Goal: Transaction & Acquisition: Purchase product/service

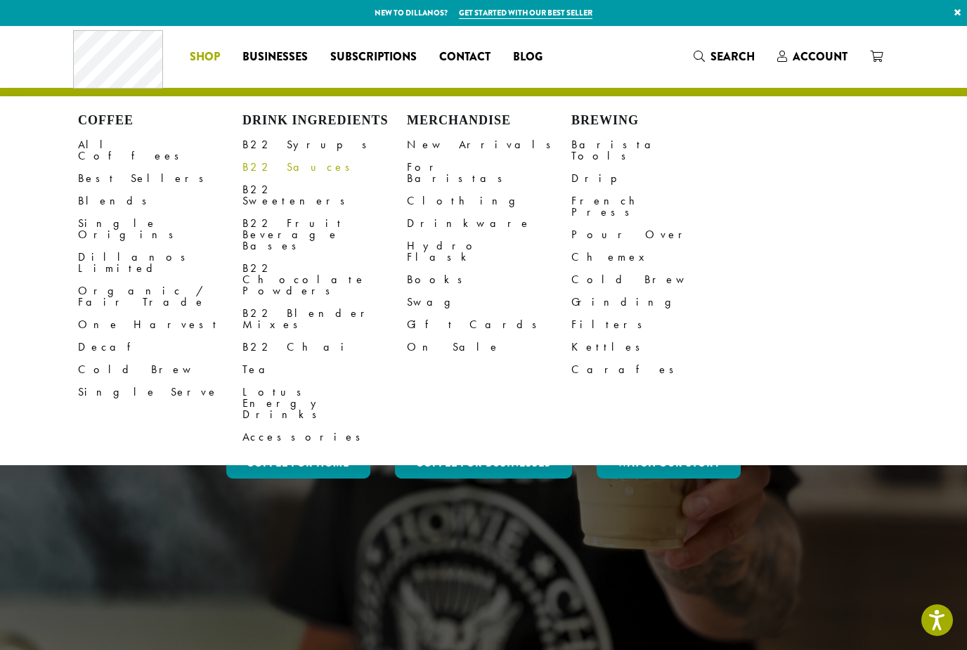
click at [265, 161] on link "B22 Sauces" at bounding box center [324, 167] width 164 height 22
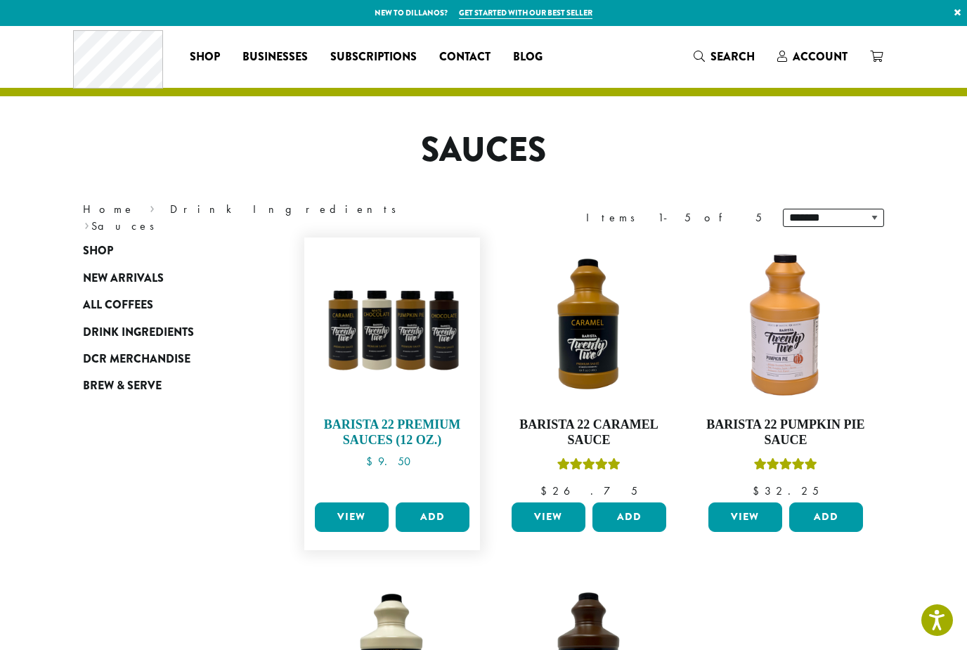
click at [389, 338] on img at bounding box center [392, 326] width 162 height 162
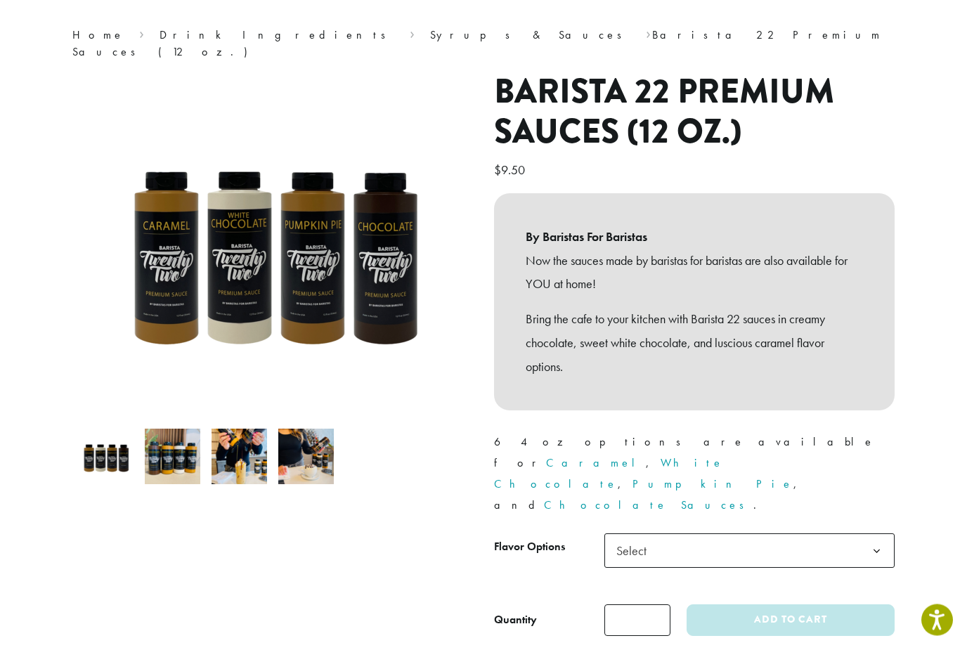
scroll to position [104, 0]
click at [881, 533] on b at bounding box center [877, 550] width 34 height 34
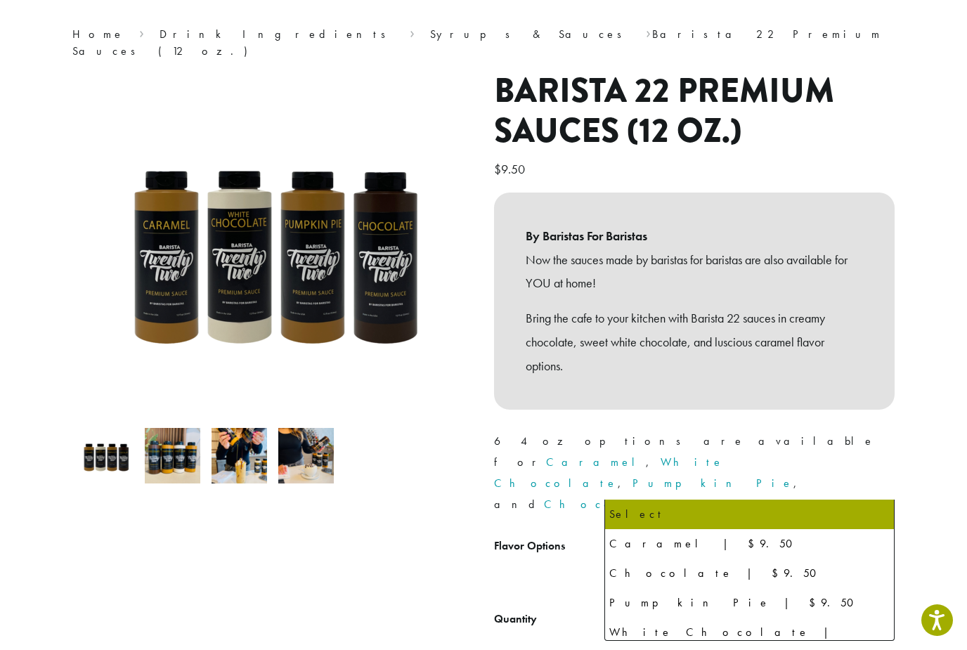
select select "**********"
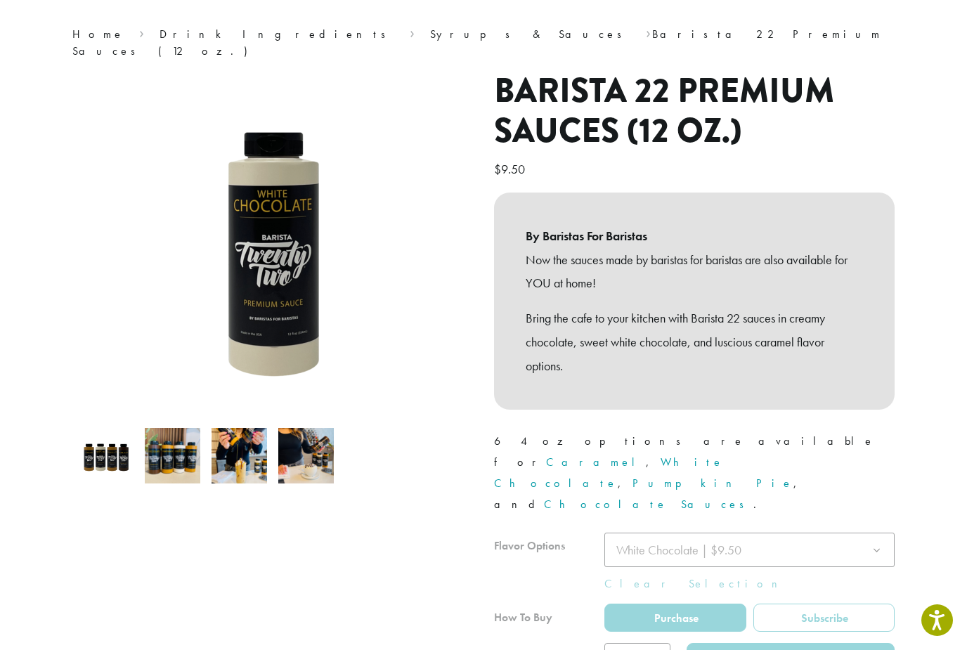
click at [654, 592] on div at bounding box center [694, 604] width 401 height 142
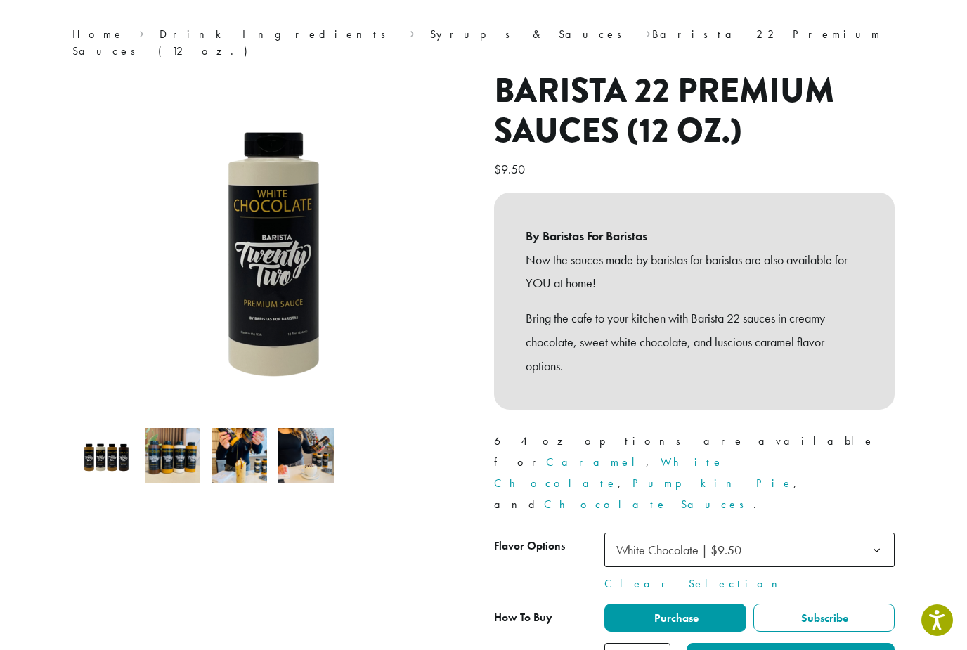
click at [648, 643] on input "*" at bounding box center [637, 659] width 66 height 32
type input "*"
click at [782, 643] on button "Add to cart" at bounding box center [791, 659] width 208 height 32
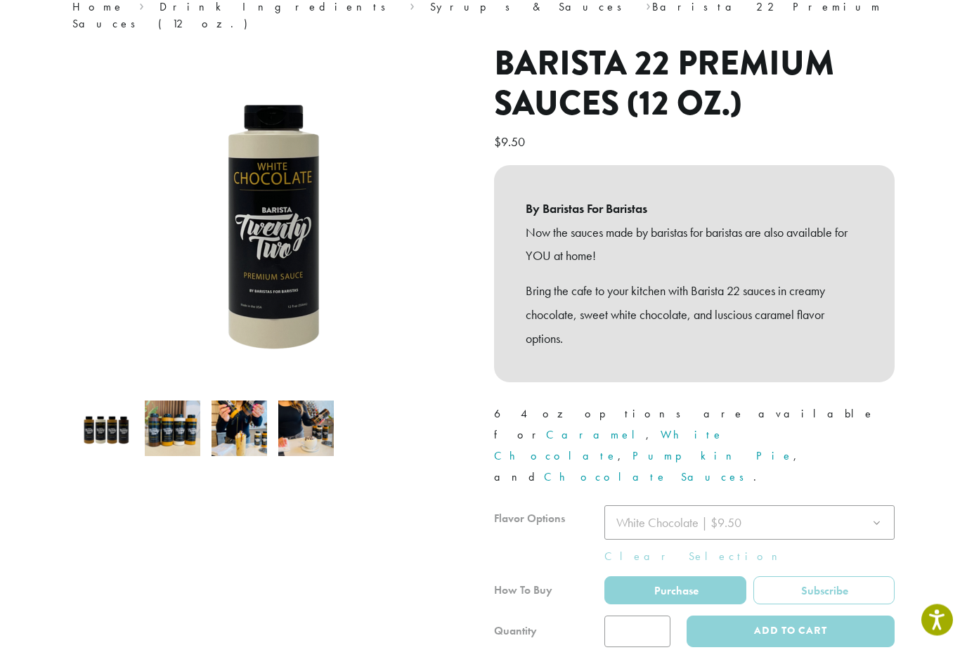
scroll to position [227, 0]
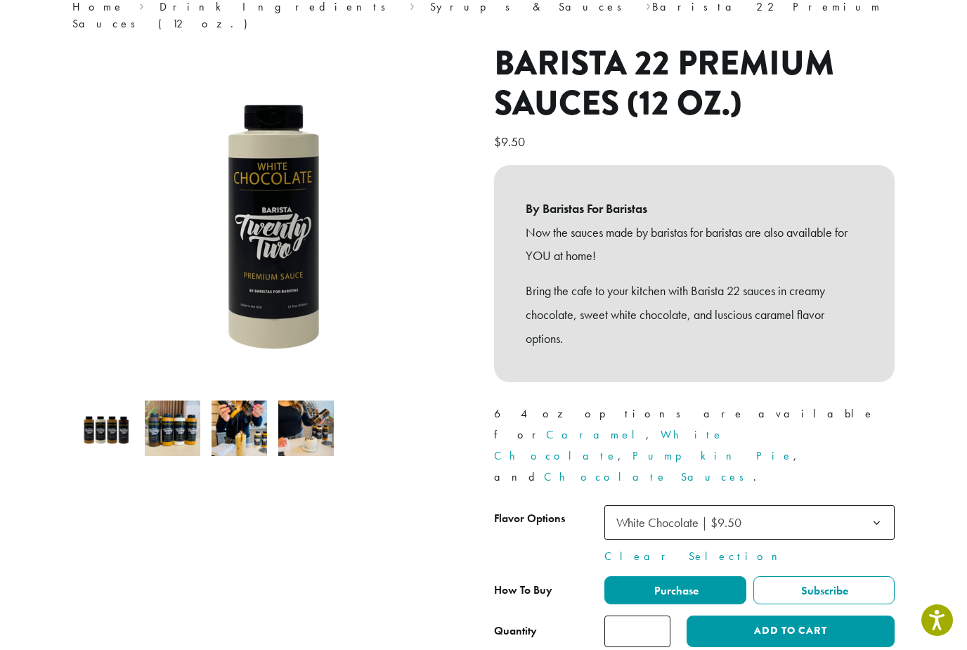
click at [854, 505] on span "White Chocolate | $9.50" at bounding box center [749, 522] width 290 height 34
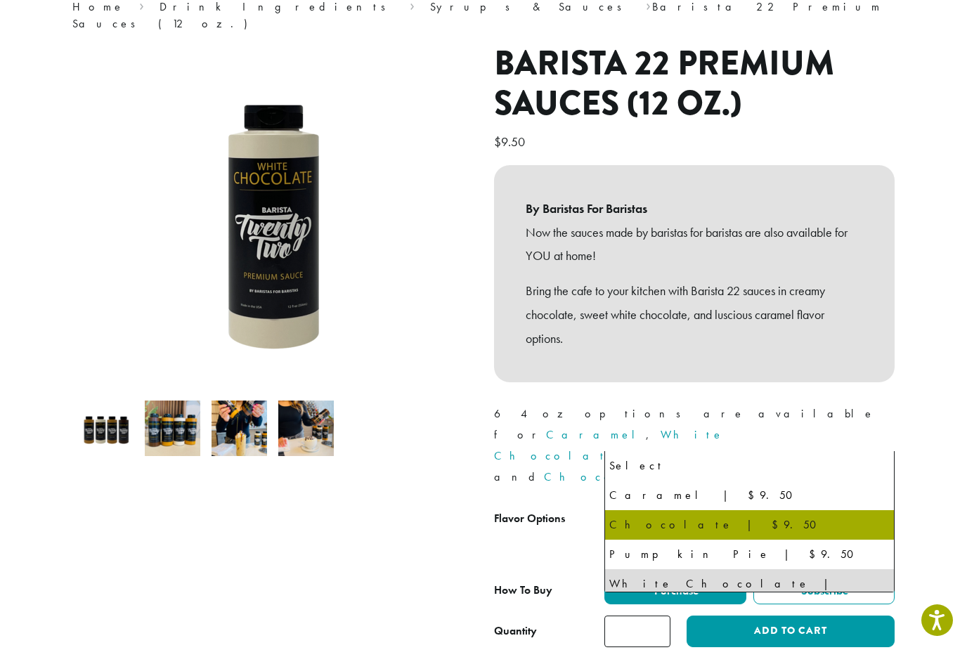
select select "*********"
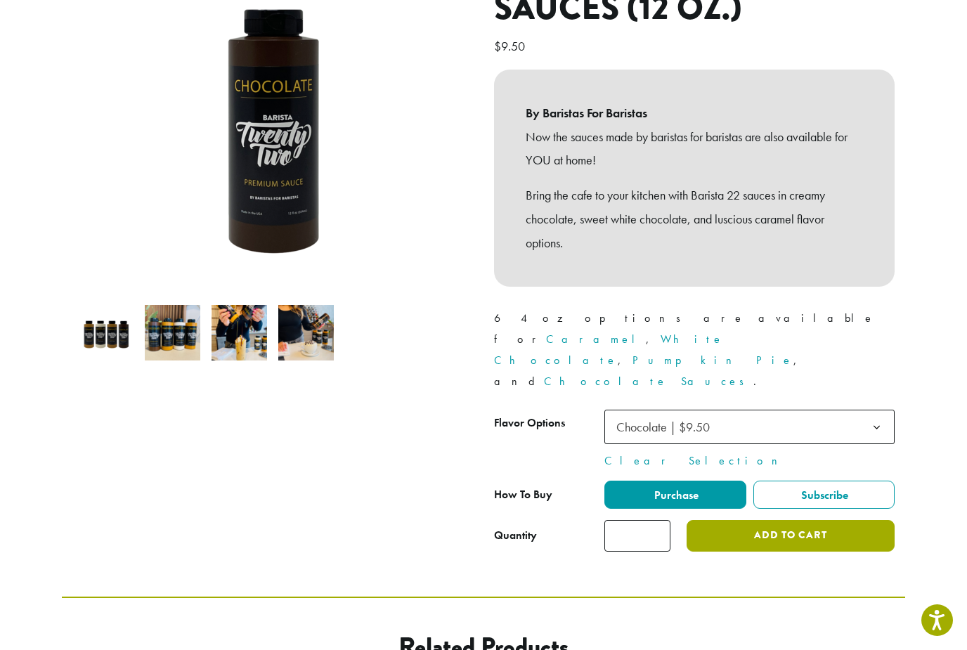
click at [828, 520] on button "Add to cart" at bounding box center [791, 536] width 208 height 32
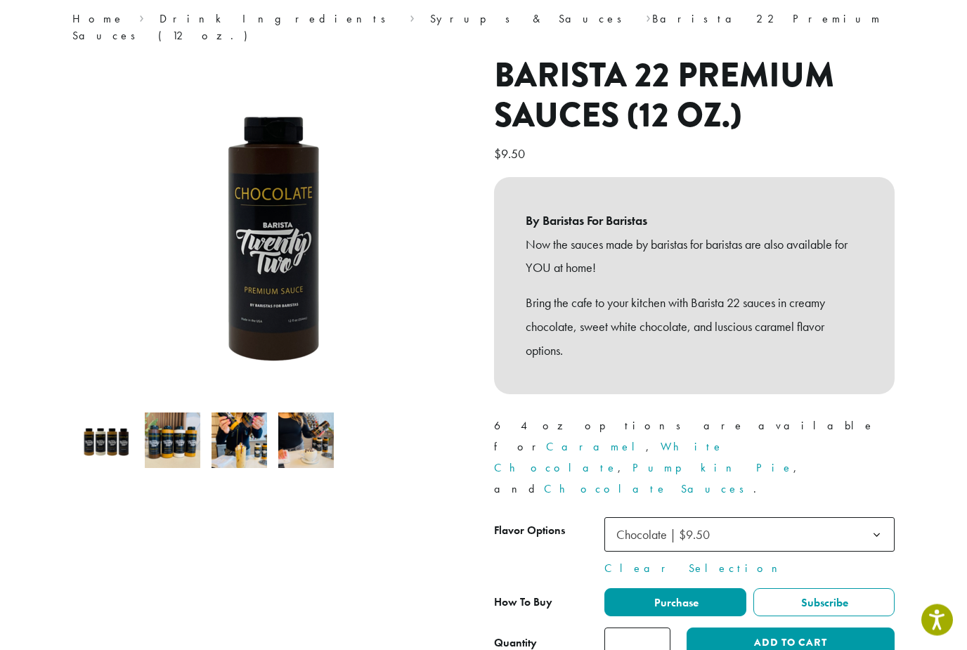
click at [809, 518] on span "Chocolate | $9.50" at bounding box center [749, 535] width 290 height 34
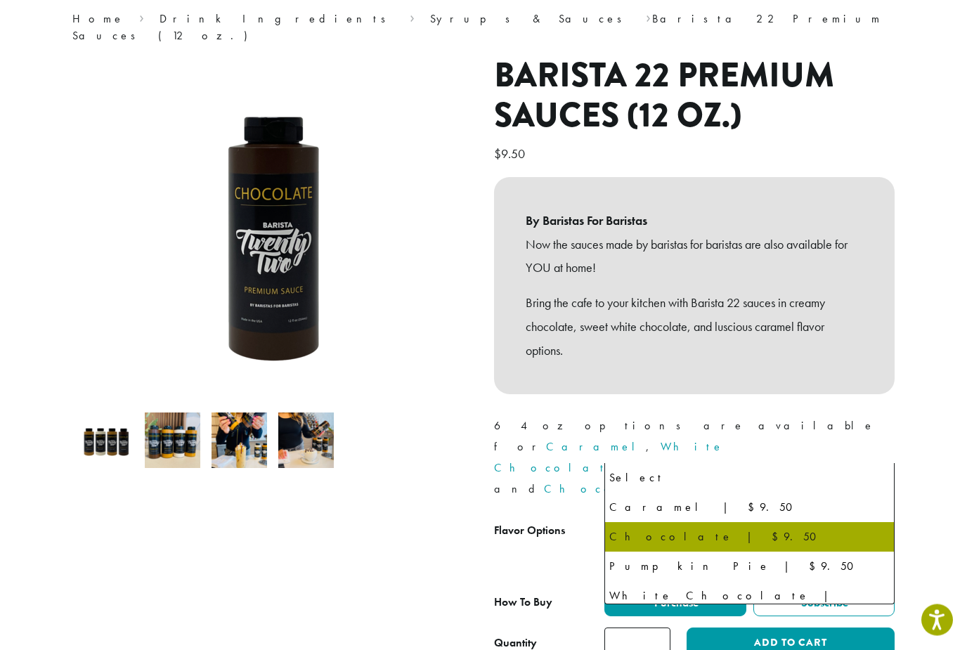
scroll to position [215, 0]
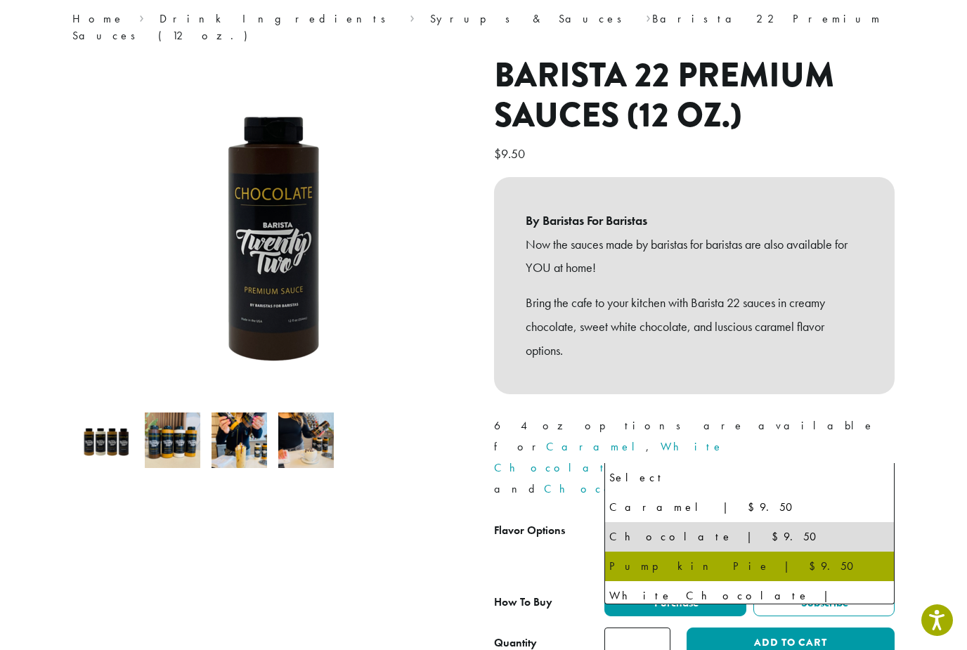
select select "**********"
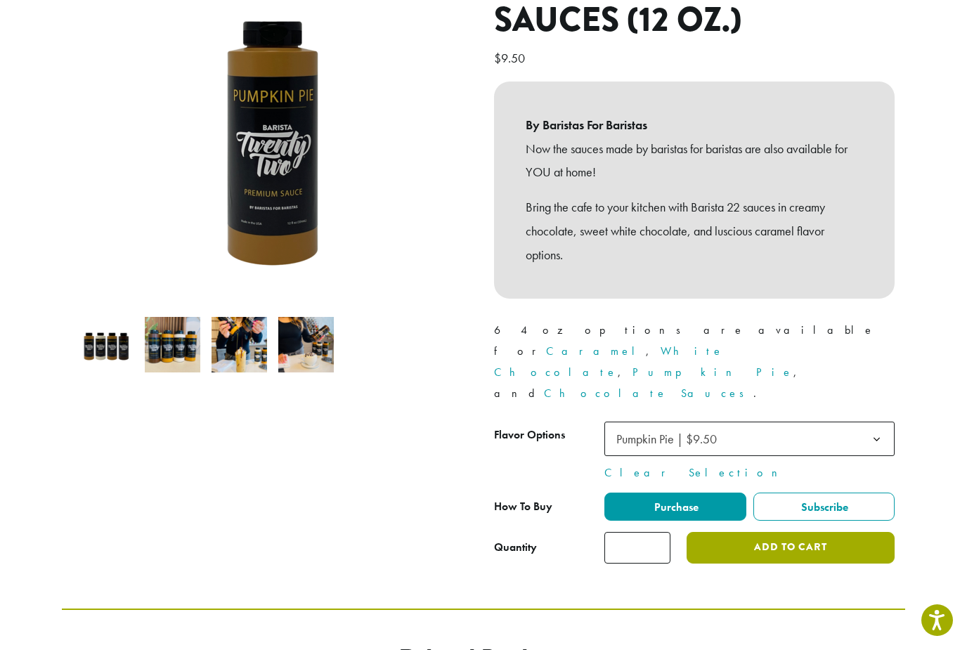
click at [786, 532] on button "Add to cart" at bounding box center [791, 548] width 208 height 32
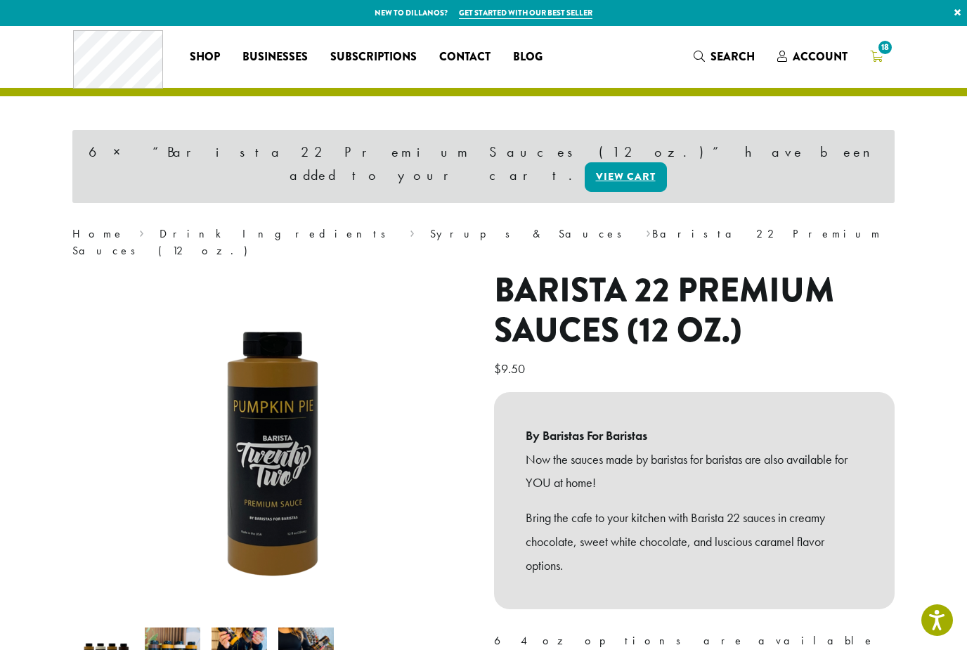
click at [881, 48] on span "18" at bounding box center [885, 47] width 19 height 19
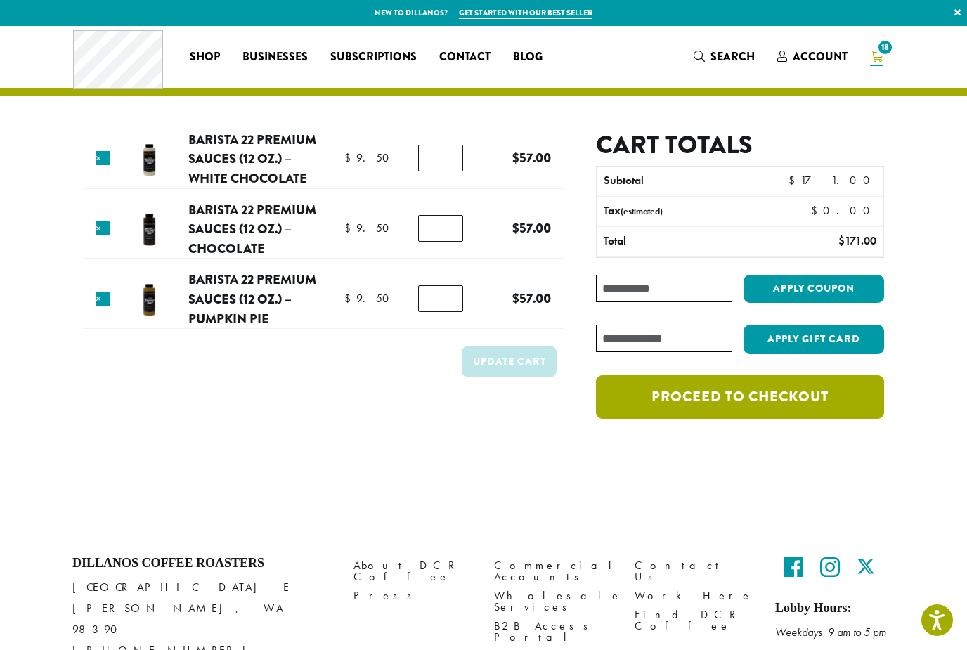
click at [834, 399] on link "Proceed to checkout" at bounding box center [740, 397] width 288 height 44
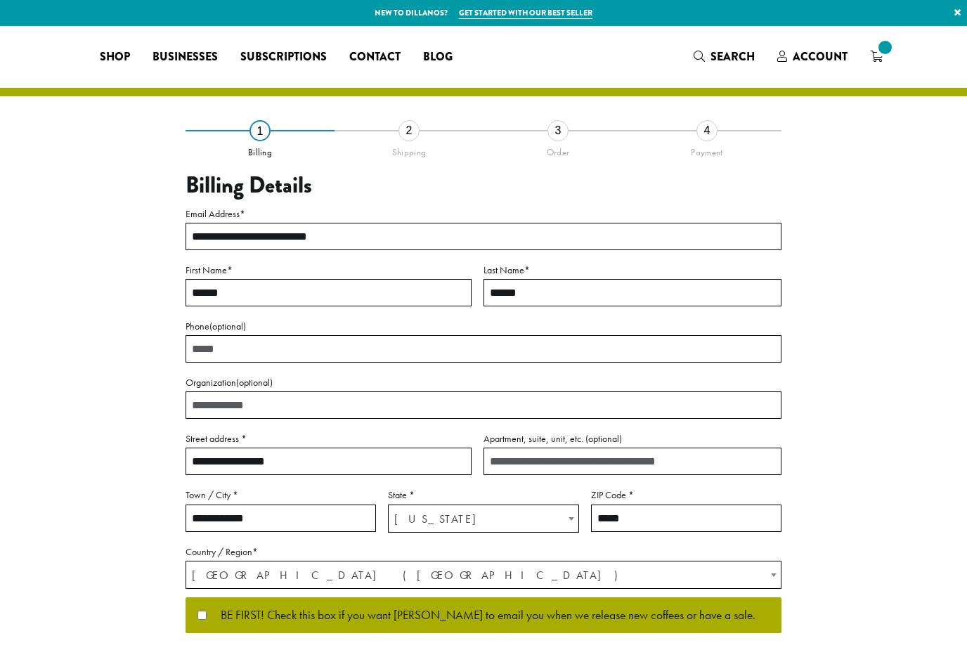
select select "**"
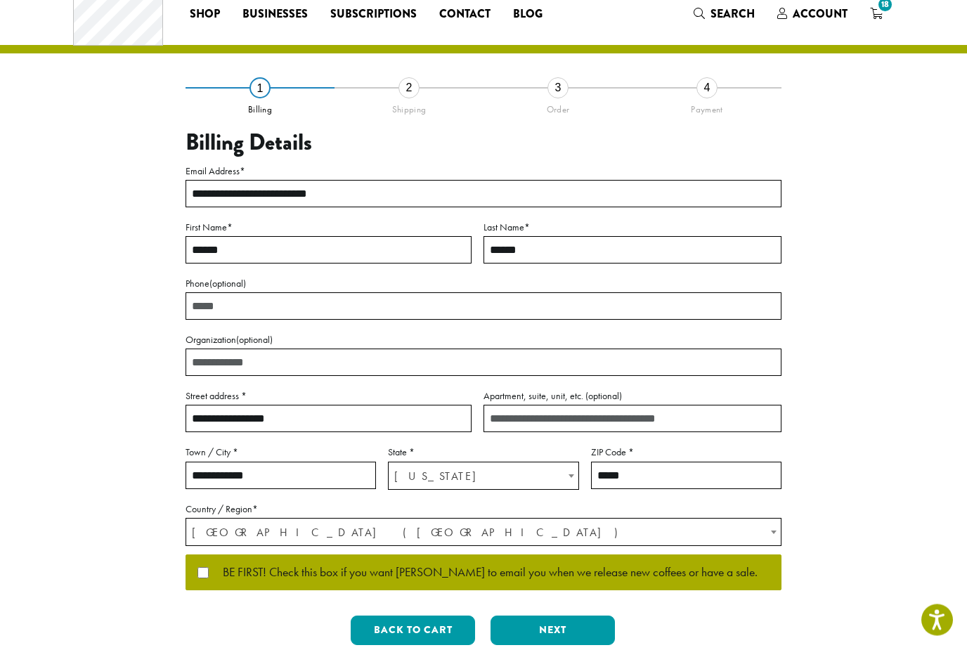
scroll to position [45, 0]
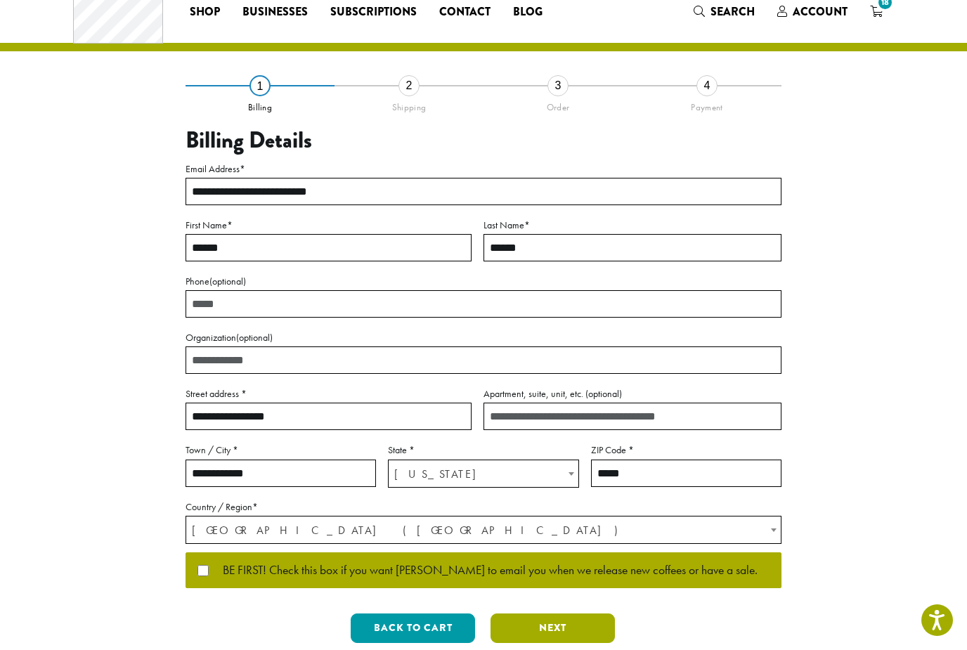
click at [545, 625] on button "Next" at bounding box center [553, 629] width 124 height 30
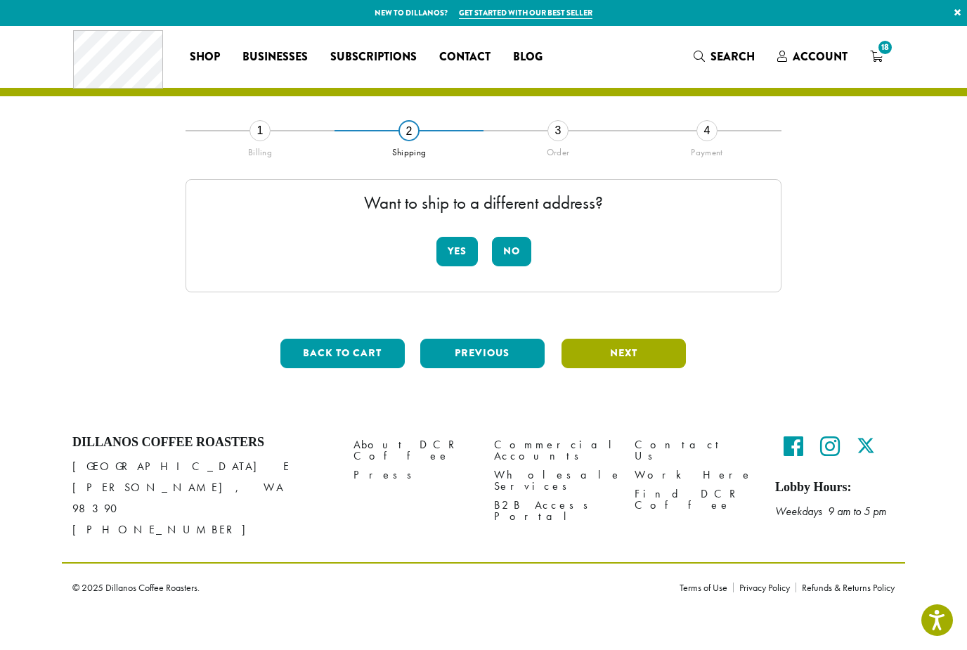
scroll to position [0, 0]
click at [502, 258] on button "No" at bounding box center [511, 252] width 39 height 30
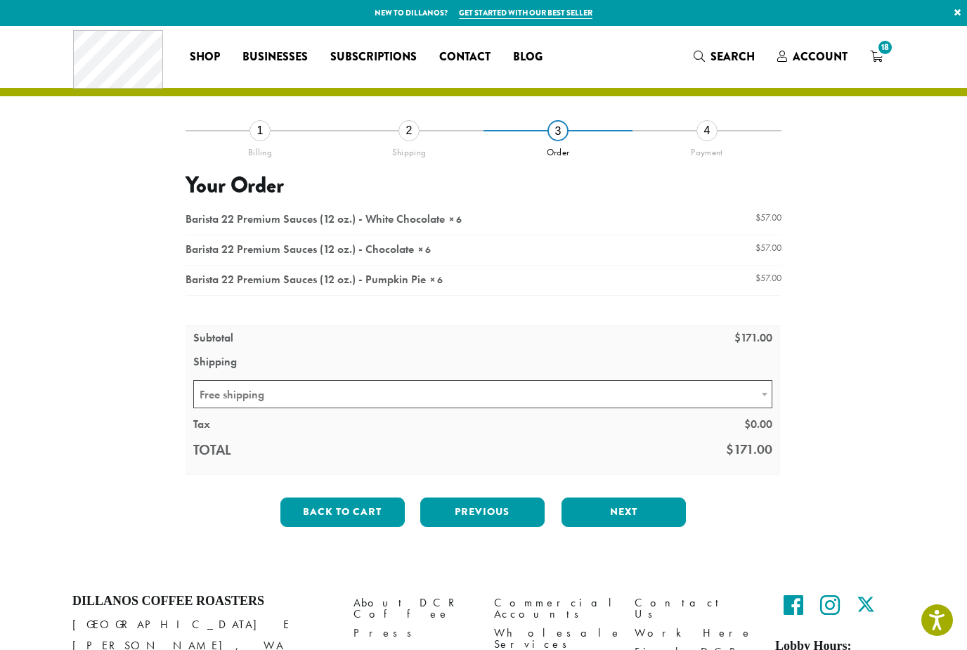
click at [611, 517] on button "Next" at bounding box center [624, 513] width 124 height 30
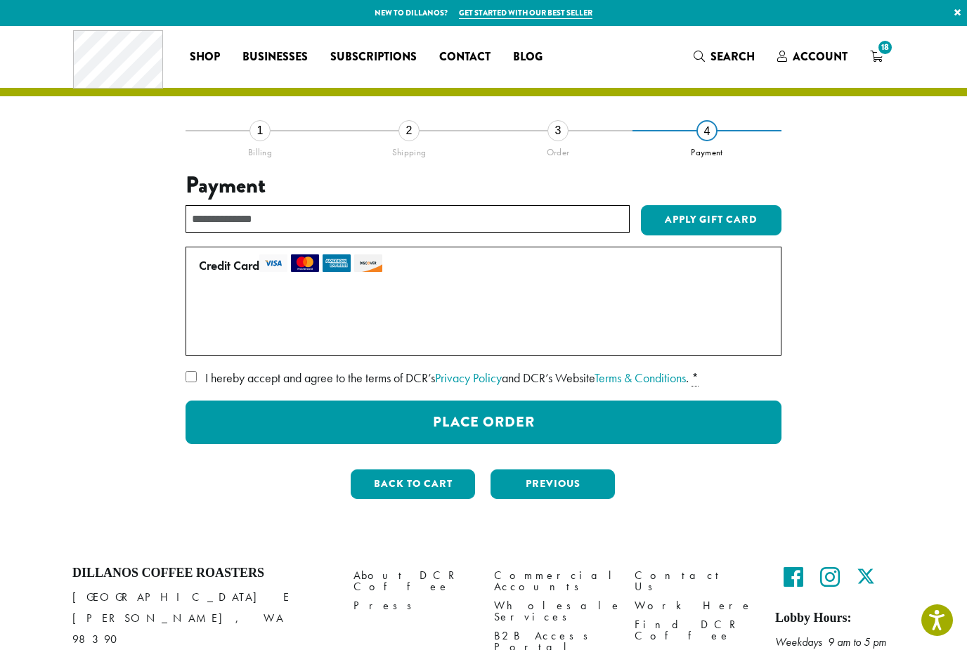
click at [478, 427] on button "Place Order" at bounding box center [484, 423] width 596 height 44
